Goal: Information Seeking & Learning: Learn about a topic

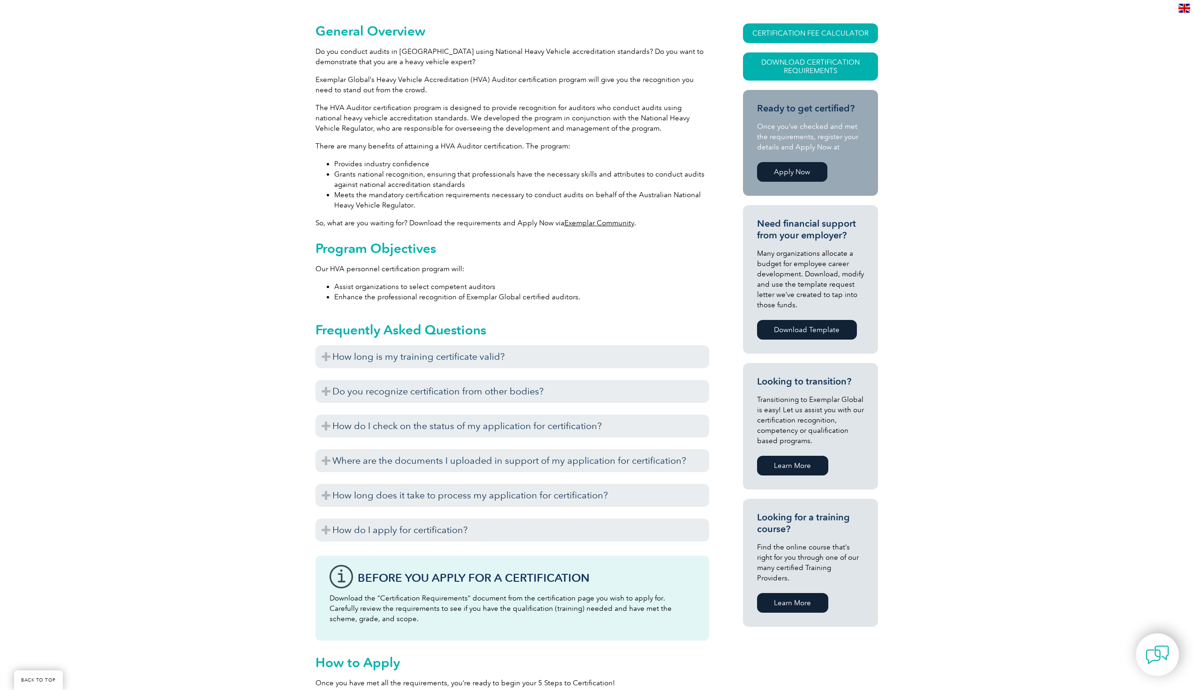
scroll to position [234, 0]
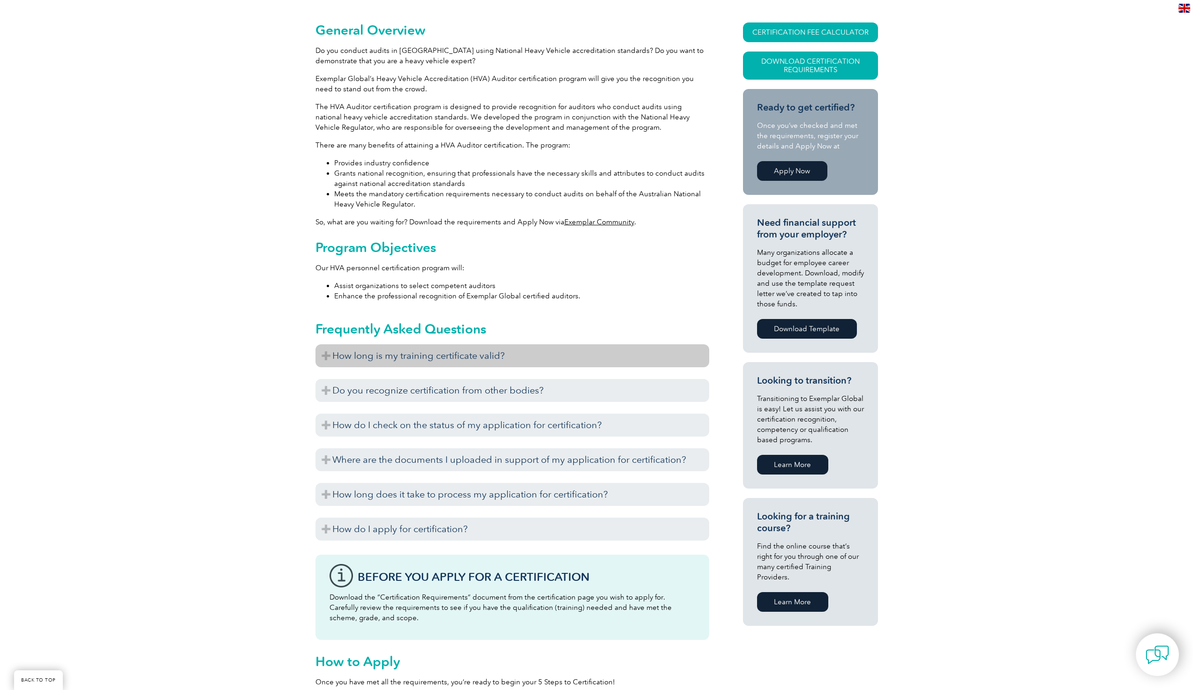
click at [479, 345] on h3 "How long is my training certificate valid?" at bounding box center [512, 356] width 394 height 23
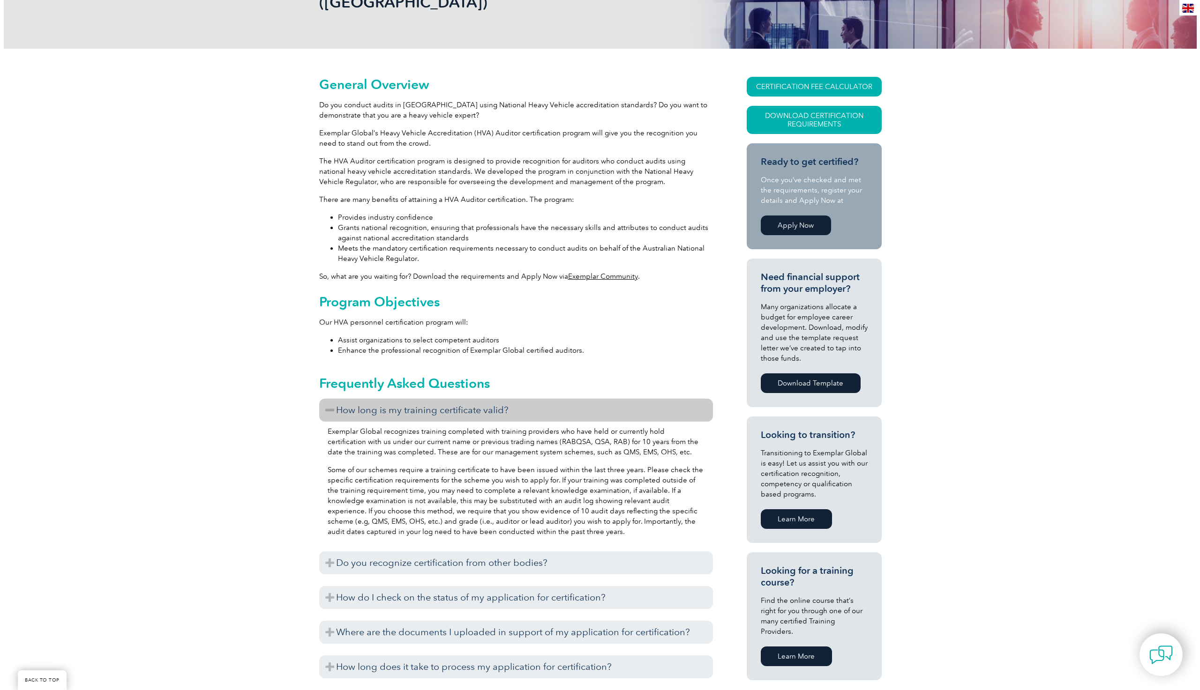
scroll to position [94, 0]
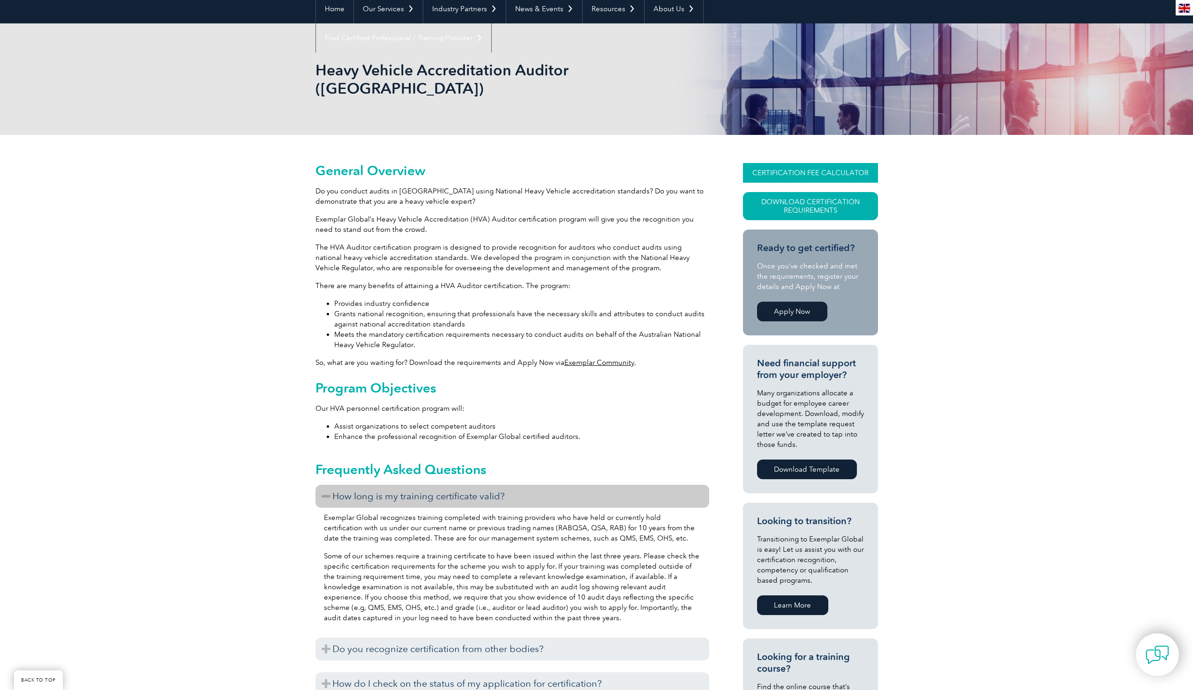
click at [824, 163] on link "CERTIFICATION FEE CALCULATOR" at bounding box center [810, 173] width 135 height 20
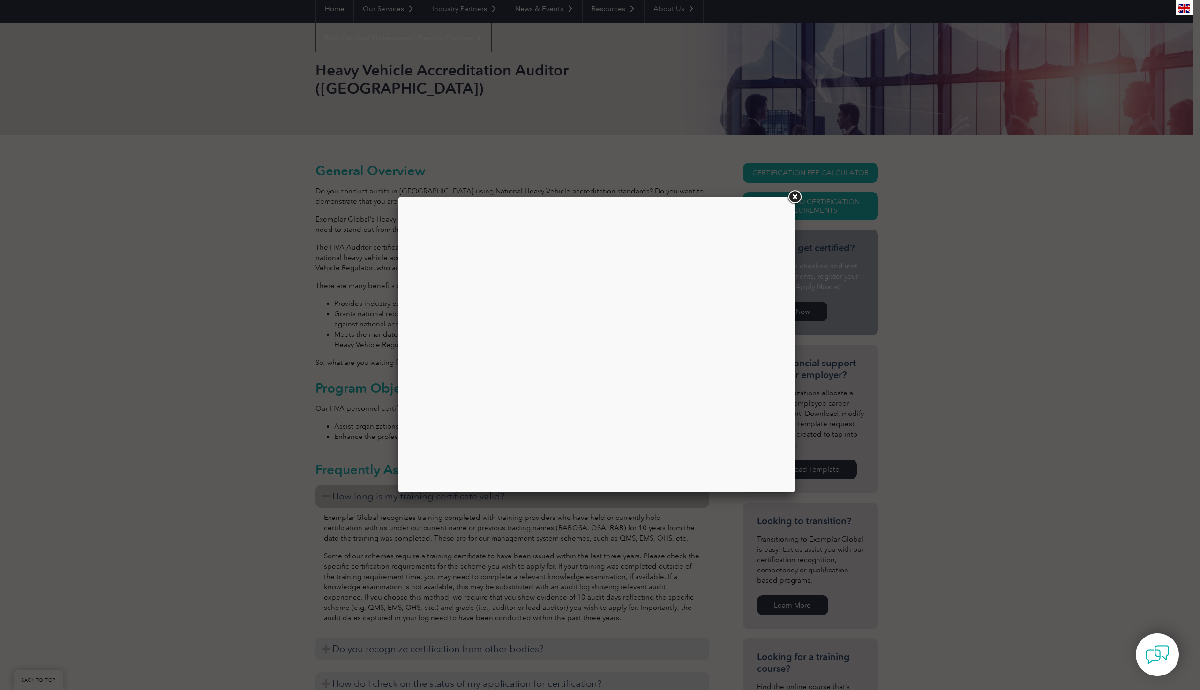
click at [799, 195] on link at bounding box center [794, 197] width 17 height 17
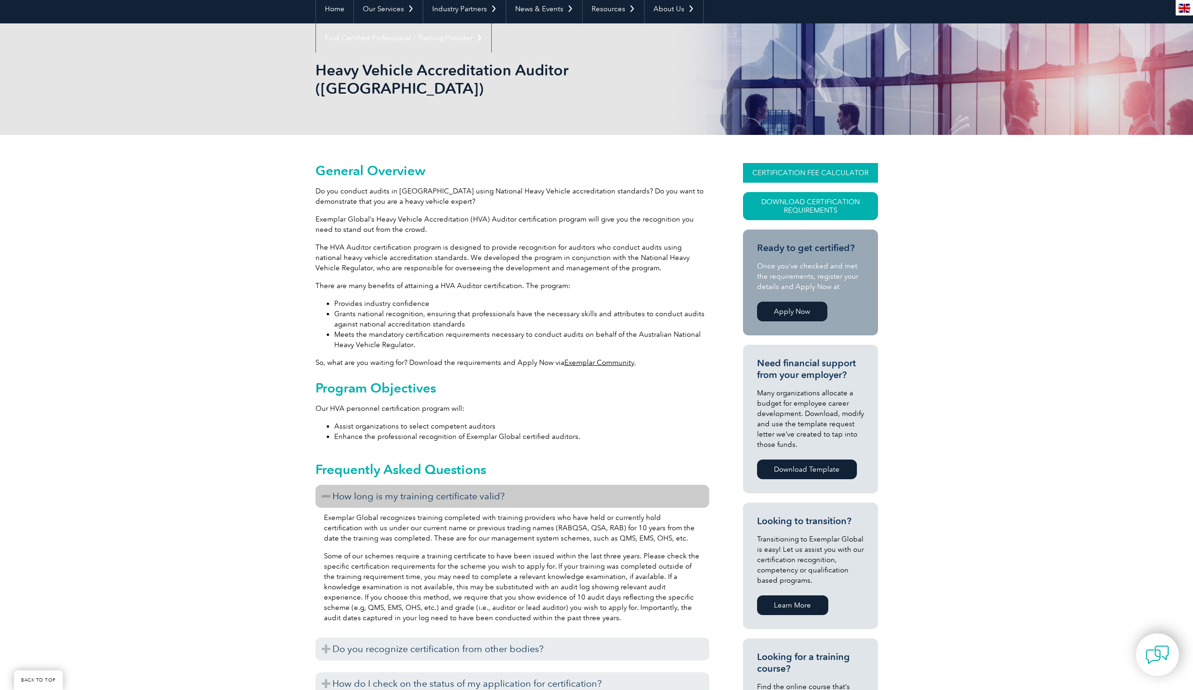
click at [820, 163] on link "CERTIFICATION FEE CALCULATOR" at bounding box center [810, 173] width 135 height 20
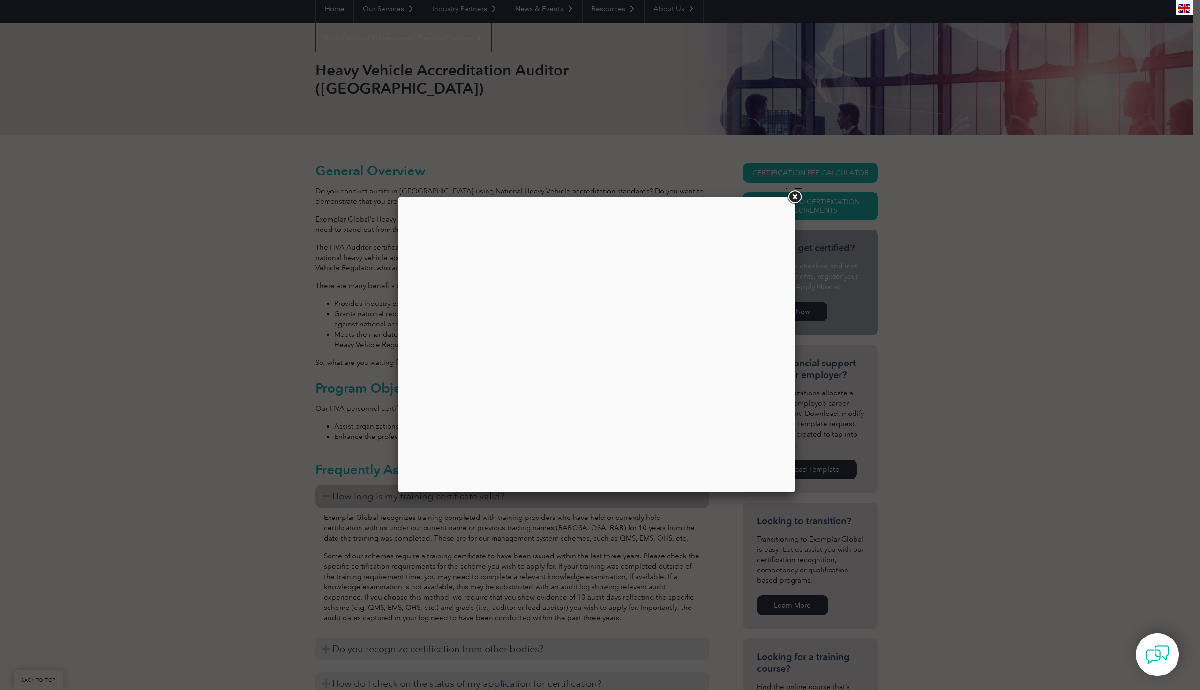
drag, startPoint x: 793, startPoint y: 197, endPoint x: 784, endPoint y: 206, distance: 12.3
click at [793, 197] on link at bounding box center [794, 197] width 17 height 17
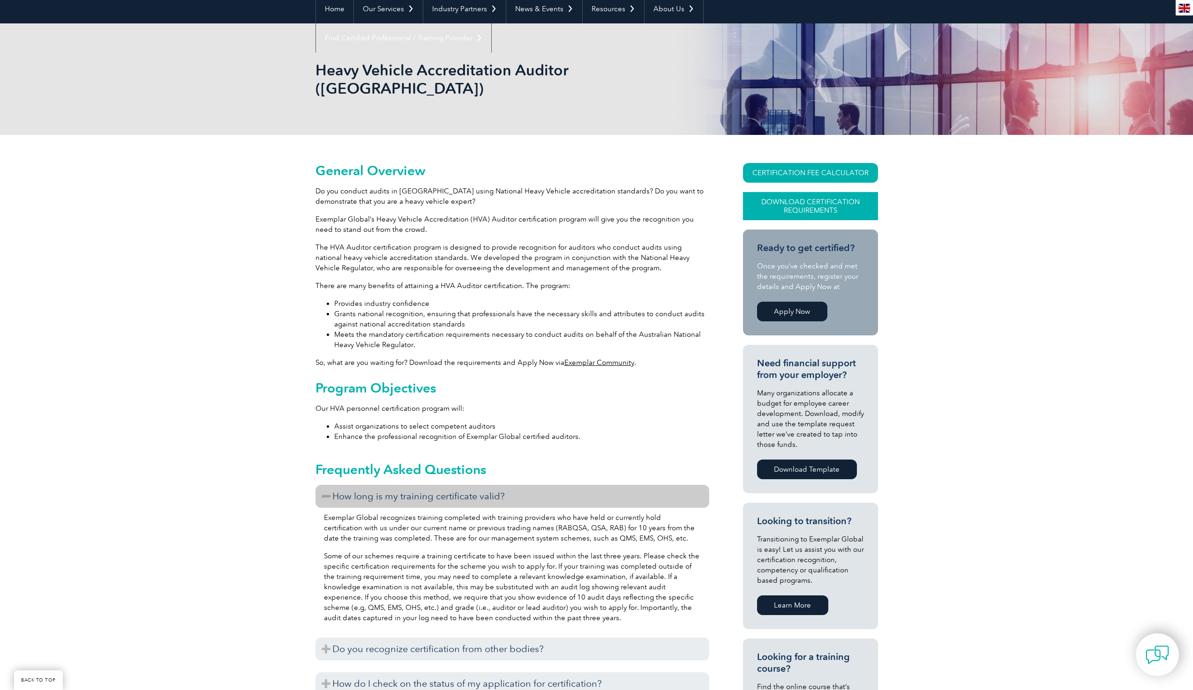
click at [797, 192] on link "Download Certification Requirements" at bounding box center [810, 206] width 135 height 28
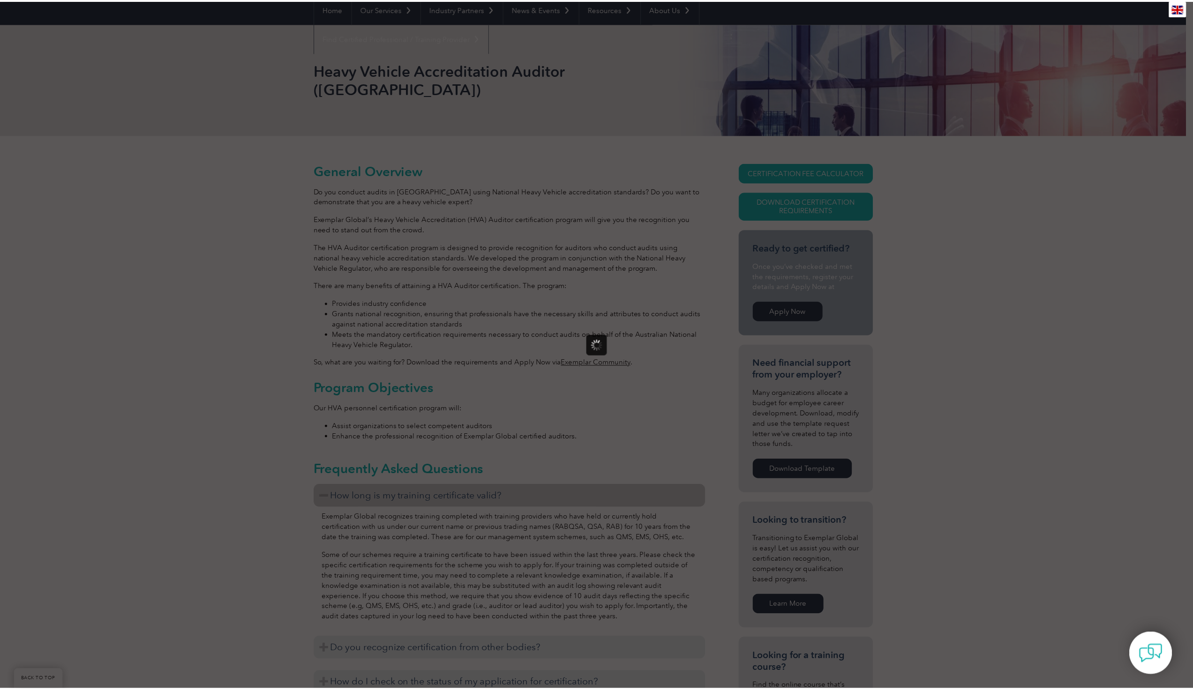
scroll to position [0, 0]
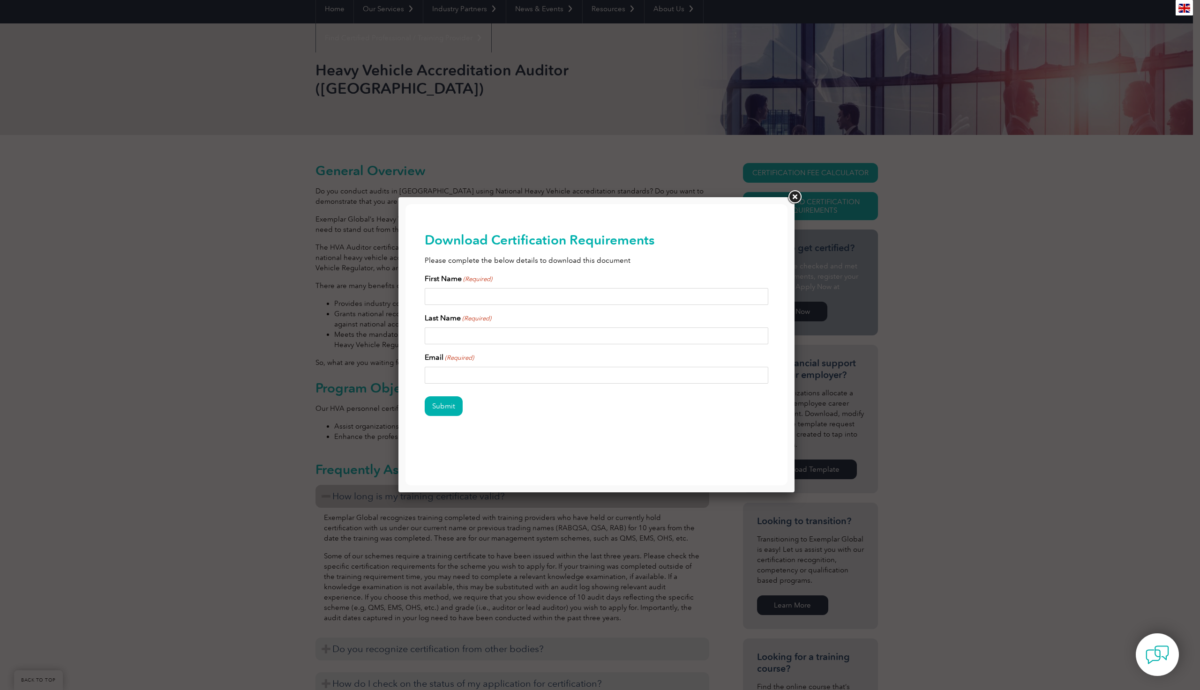
click at [794, 200] on link at bounding box center [794, 197] width 17 height 17
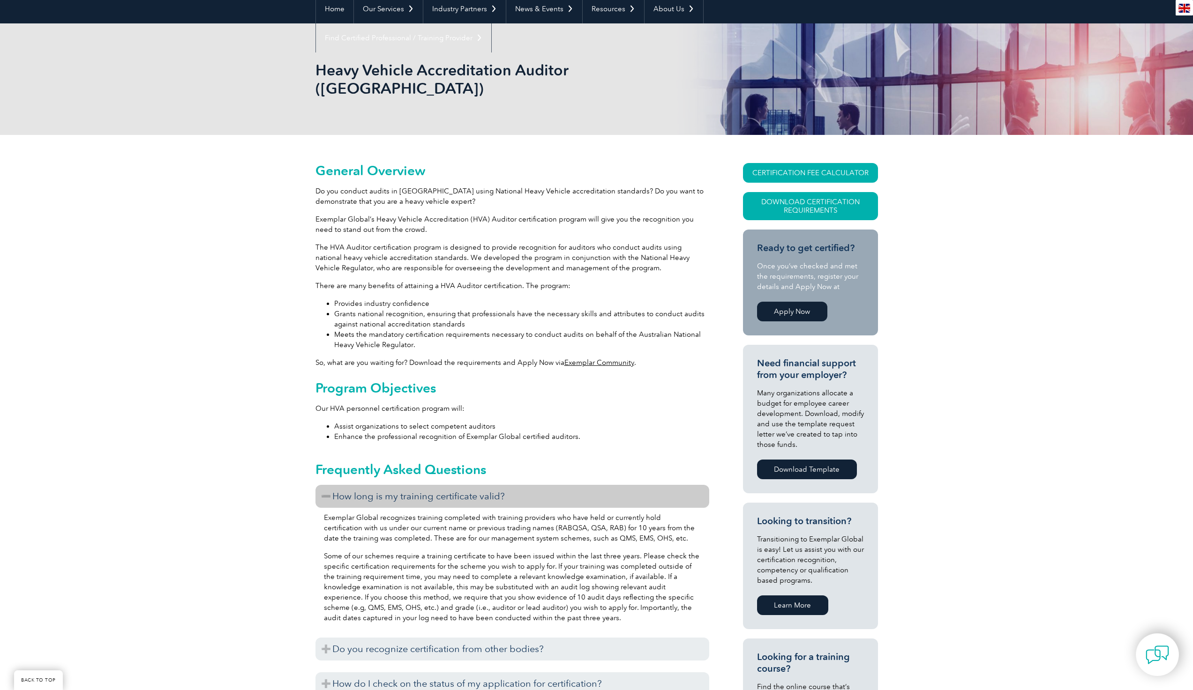
click at [776, 302] on link "Apply Now" at bounding box center [792, 312] width 70 height 20
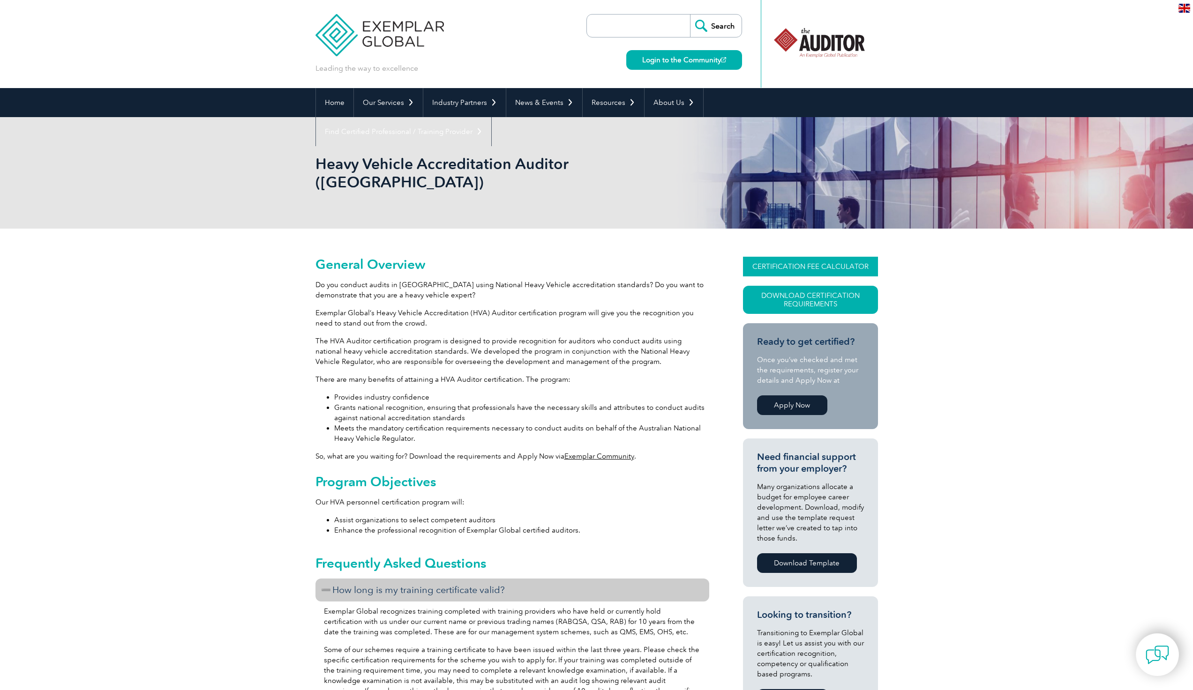
click at [789, 257] on link "CERTIFICATION FEE CALCULATOR" at bounding box center [810, 267] width 135 height 20
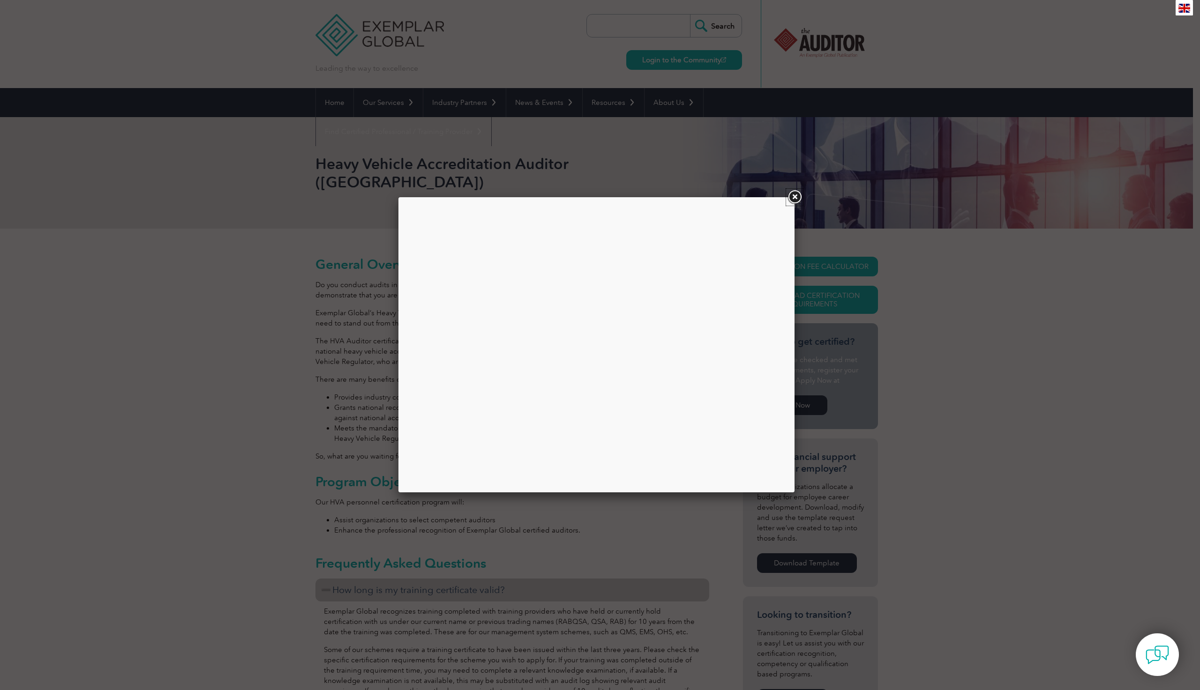
click at [791, 196] on link at bounding box center [794, 197] width 17 height 17
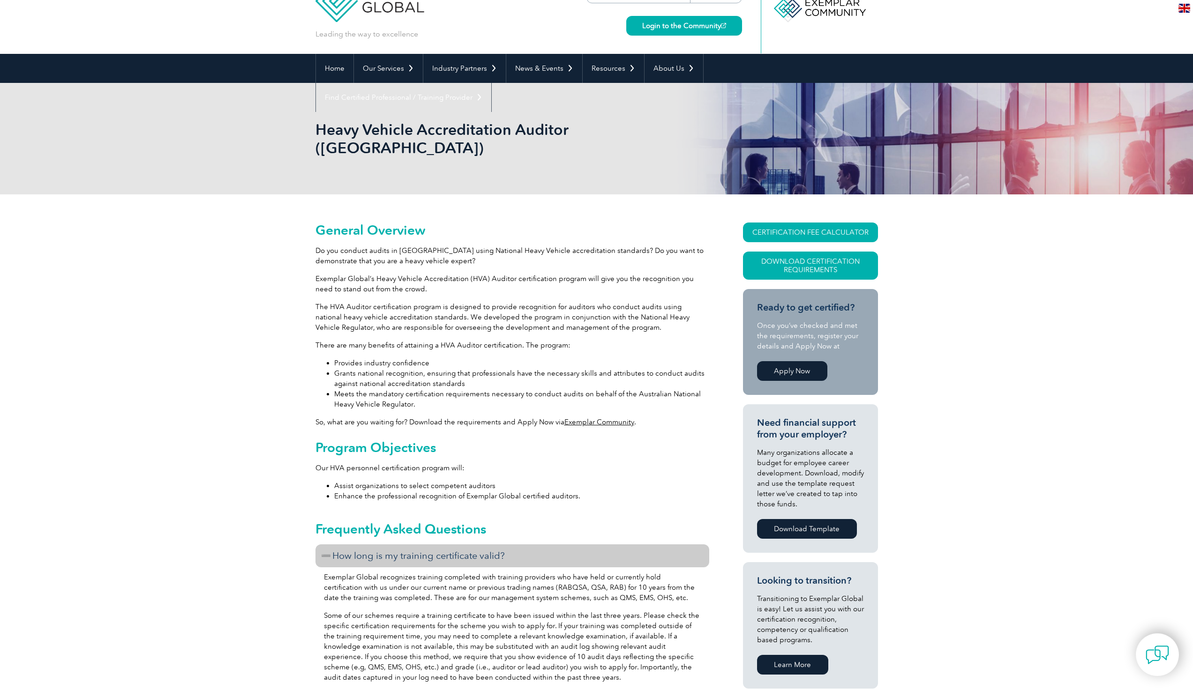
scroll to position [94, 0]
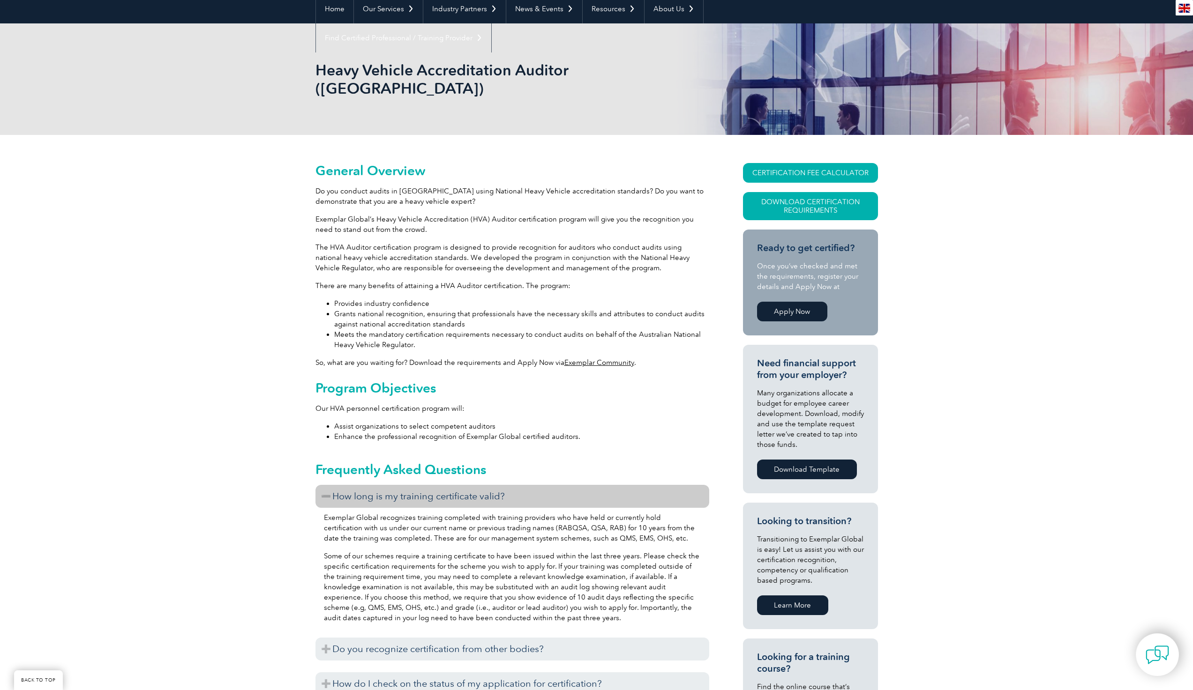
click at [344, 485] on h3 "How long is my training certificate valid?" at bounding box center [512, 496] width 394 height 23
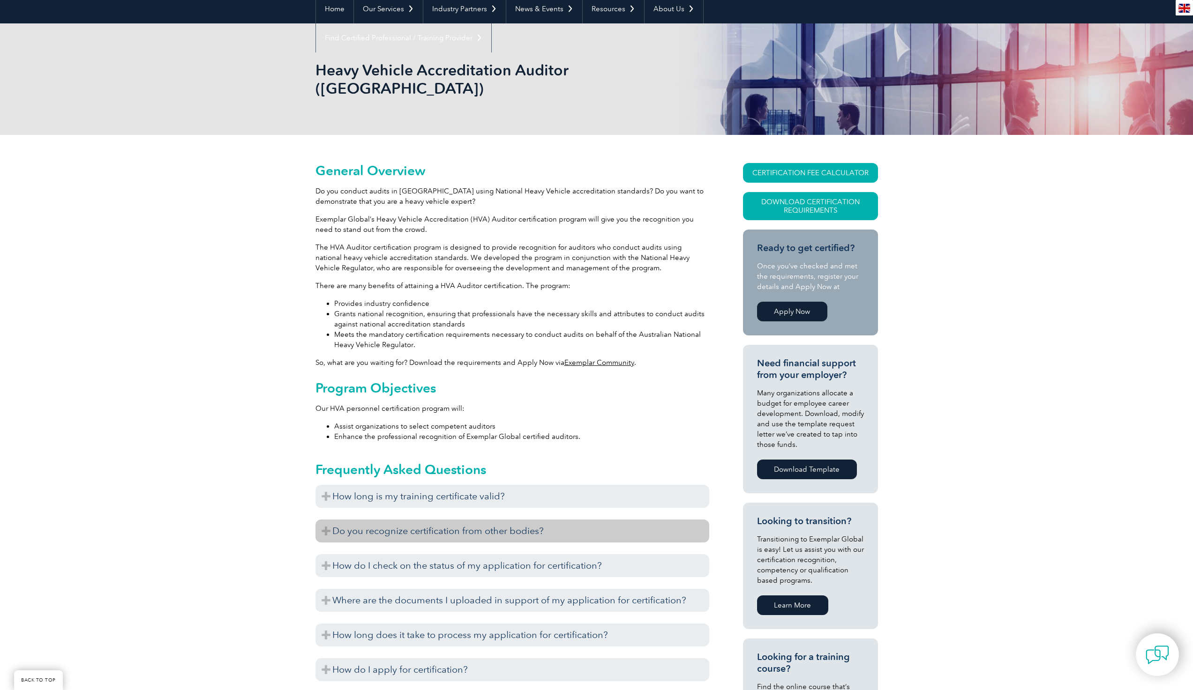
click at [388, 523] on h3 "Do you recognize certification from other bodies?" at bounding box center [512, 531] width 394 height 23
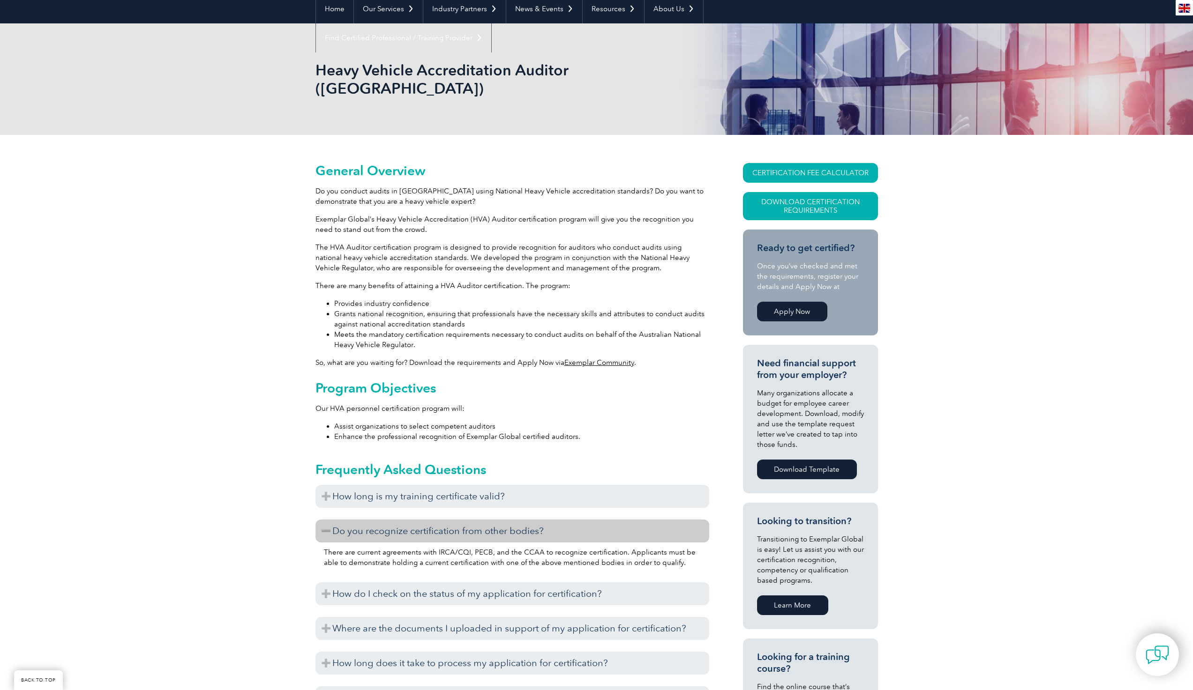
click at [448, 520] on h3 "Do you recognize certification from other bodies?" at bounding box center [512, 531] width 394 height 23
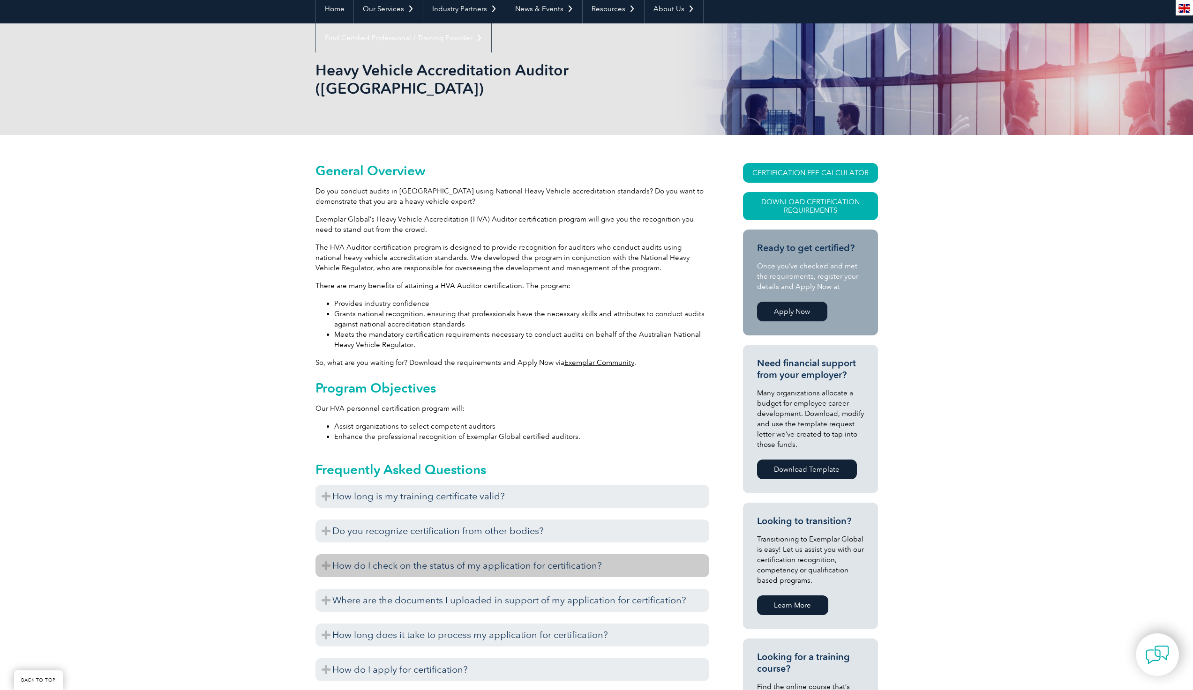
click at [421, 555] on h3 "How do I check on the status of my application for certification?" at bounding box center [512, 566] width 394 height 23
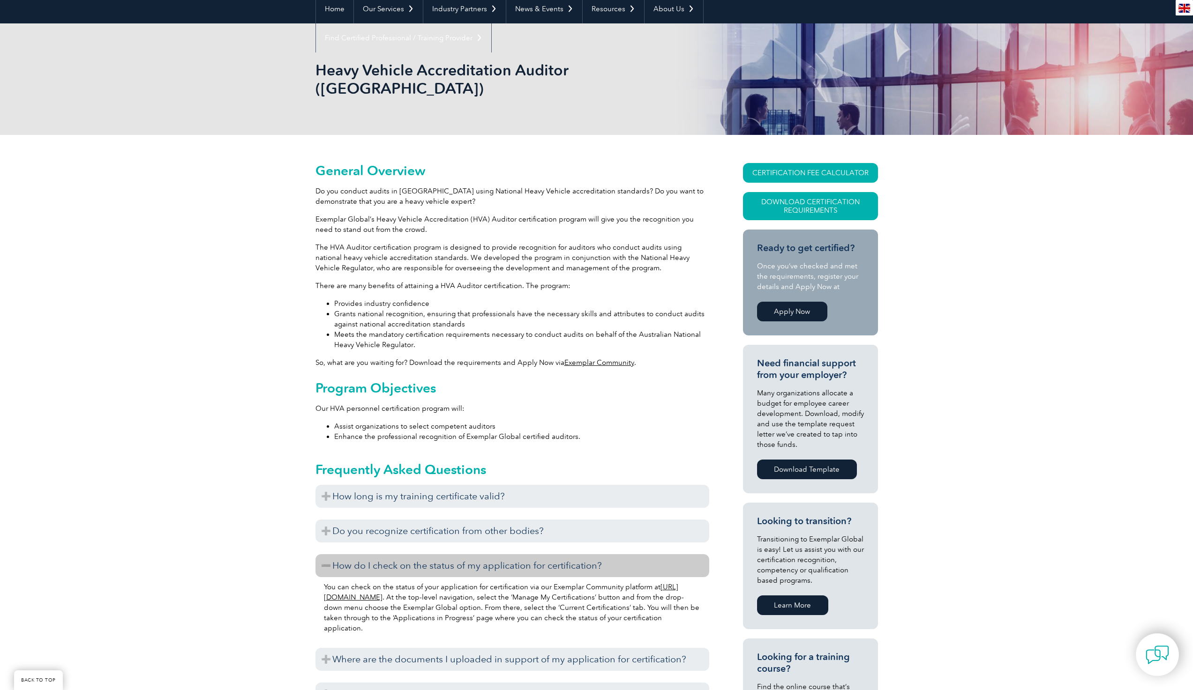
click at [421, 555] on h3 "How do I check on the status of my application for certification?" at bounding box center [512, 566] width 394 height 23
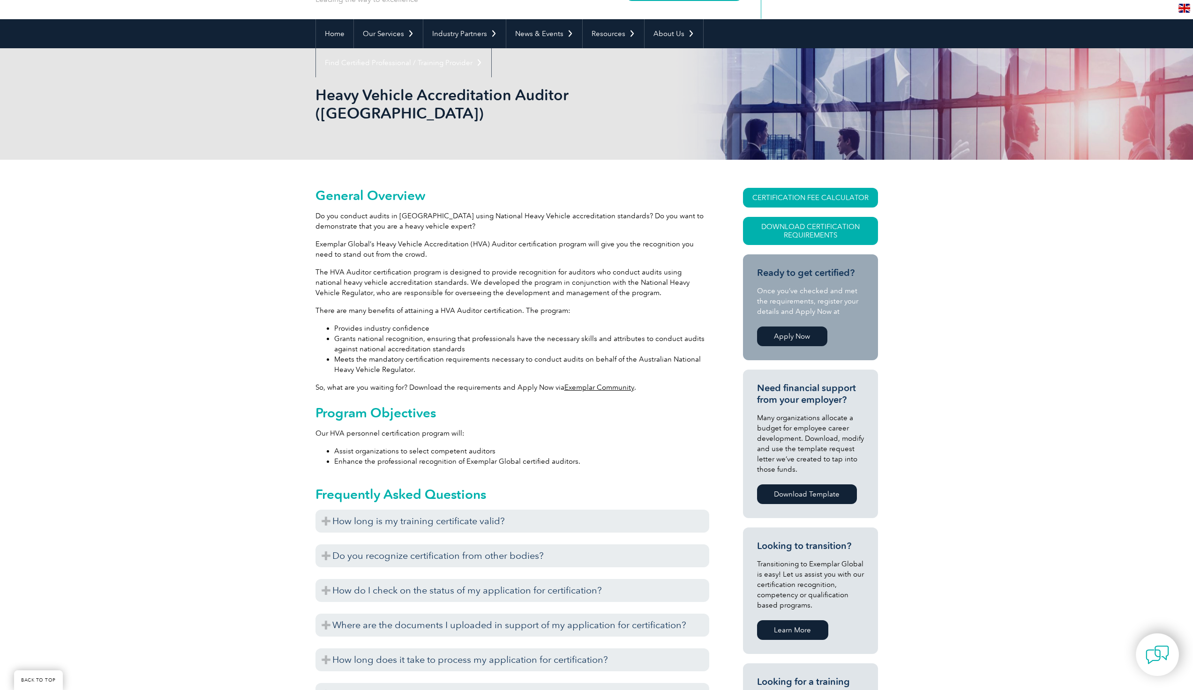
scroll to position [0, 0]
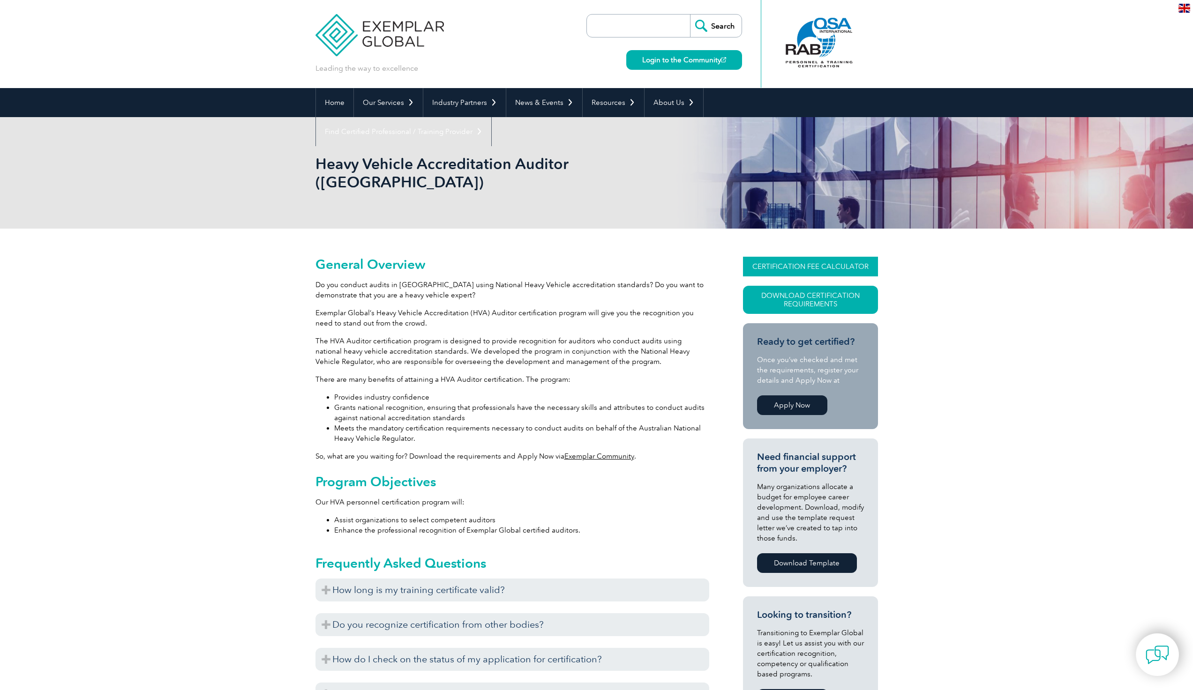
click at [815, 257] on link "CERTIFICATION FEE CALCULATOR" at bounding box center [810, 267] width 135 height 20
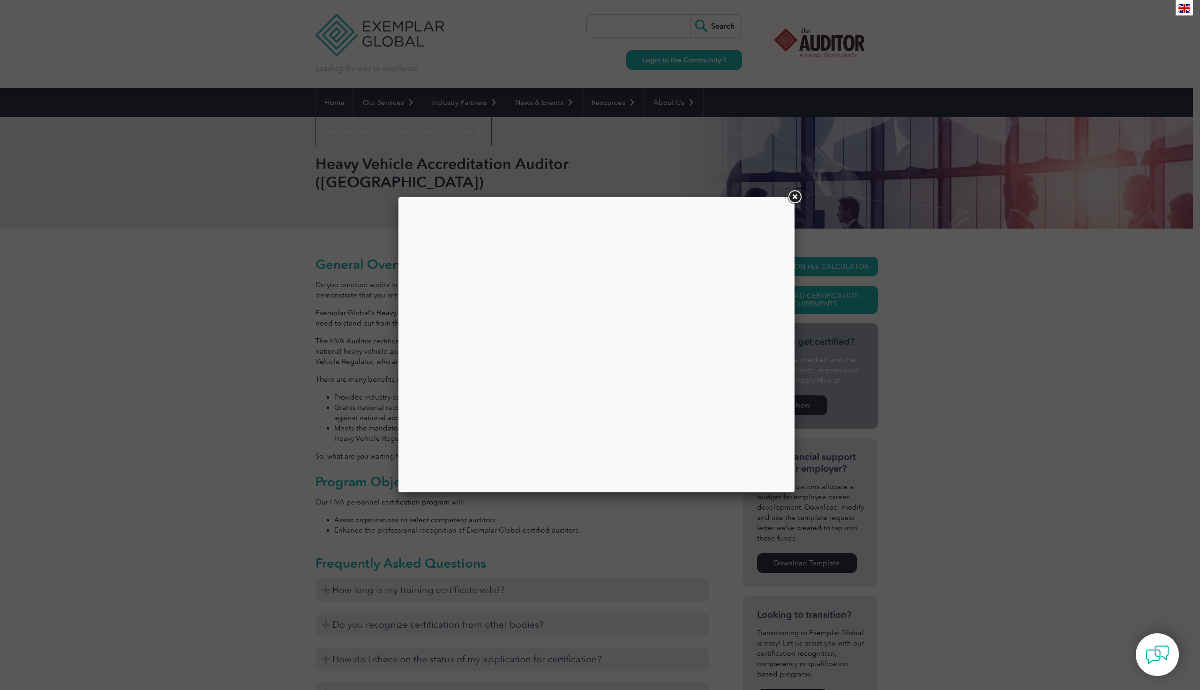
drag, startPoint x: 798, startPoint y: 199, endPoint x: 798, endPoint y: 203, distance: 4.7
click at [798, 199] on link at bounding box center [794, 197] width 17 height 17
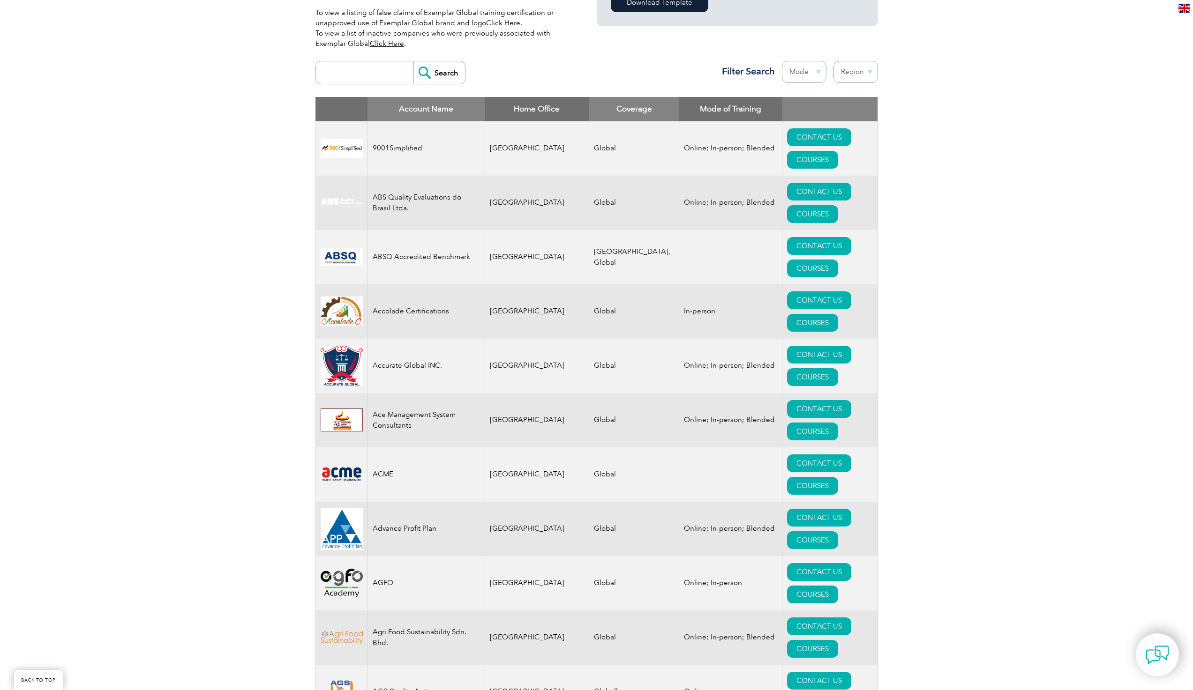
scroll to position [187, 0]
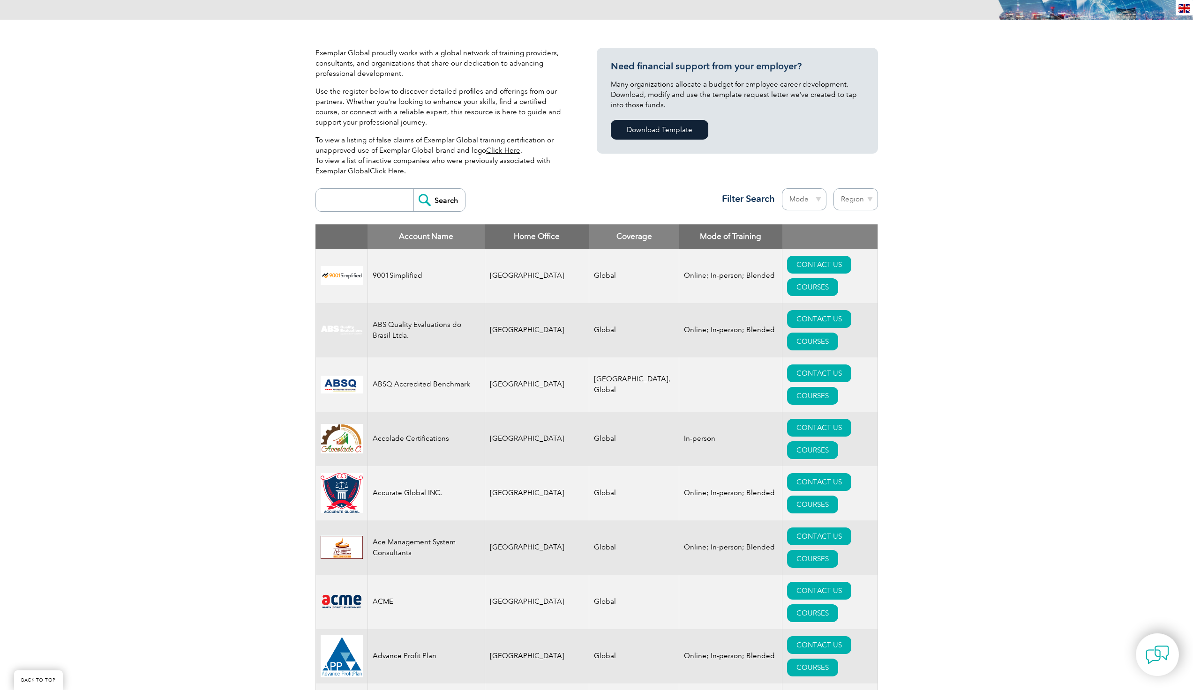
click at [348, 207] on input "search" at bounding box center [367, 200] width 93 height 22
type input "[GEOGRAPHIC_DATA]"
click at [413, 189] on input "Search" at bounding box center [439, 200] width 52 height 22
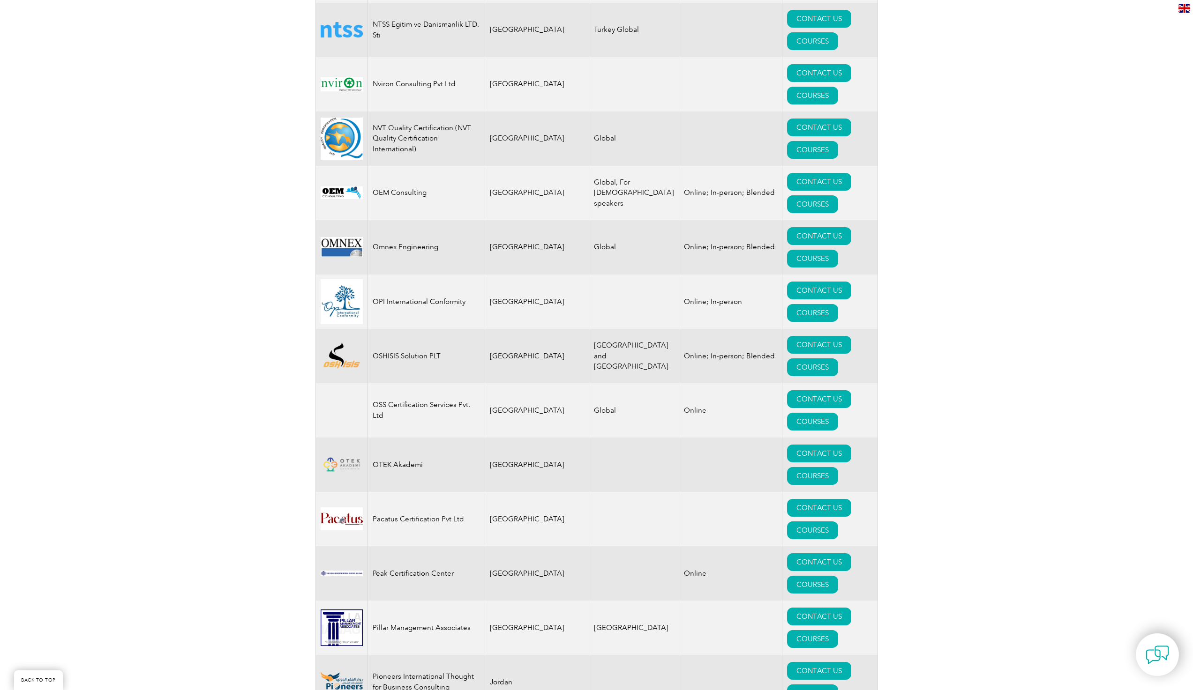
scroll to position [10453, 0]
